Goal: Use online tool/utility: Utilize a website feature to perform a specific function

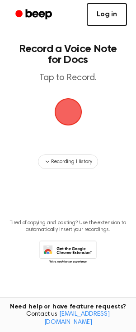
click at [100, 20] on link "Log in" at bounding box center [107, 14] width 40 height 23
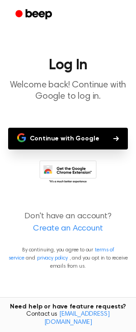
click at [60, 137] on button "Continue with Google" at bounding box center [68, 139] width 121 height 22
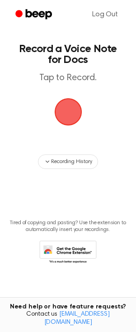
click at [66, 110] on span "button" at bounding box center [68, 111] width 25 height 25
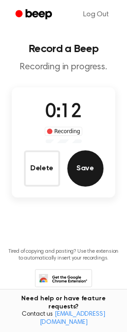
click at [87, 177] on button "Save" at bounding box center [86, 168] width 36 height 36
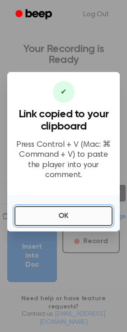
click at [56, 219] on button "OK" at bounding box center [64, 216] width 98 height 20
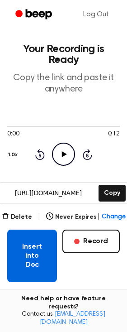
click at [29, 261] on button "Insert into Doc" at bounding box center [32, 256] width 50 height 53
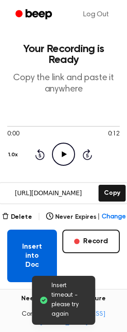
click at [29, 261] on button "Insert into Doc" at bounding box center [32, 256] width 50 height 53
